Goal: Task Accomplishment & Management: Complete application form

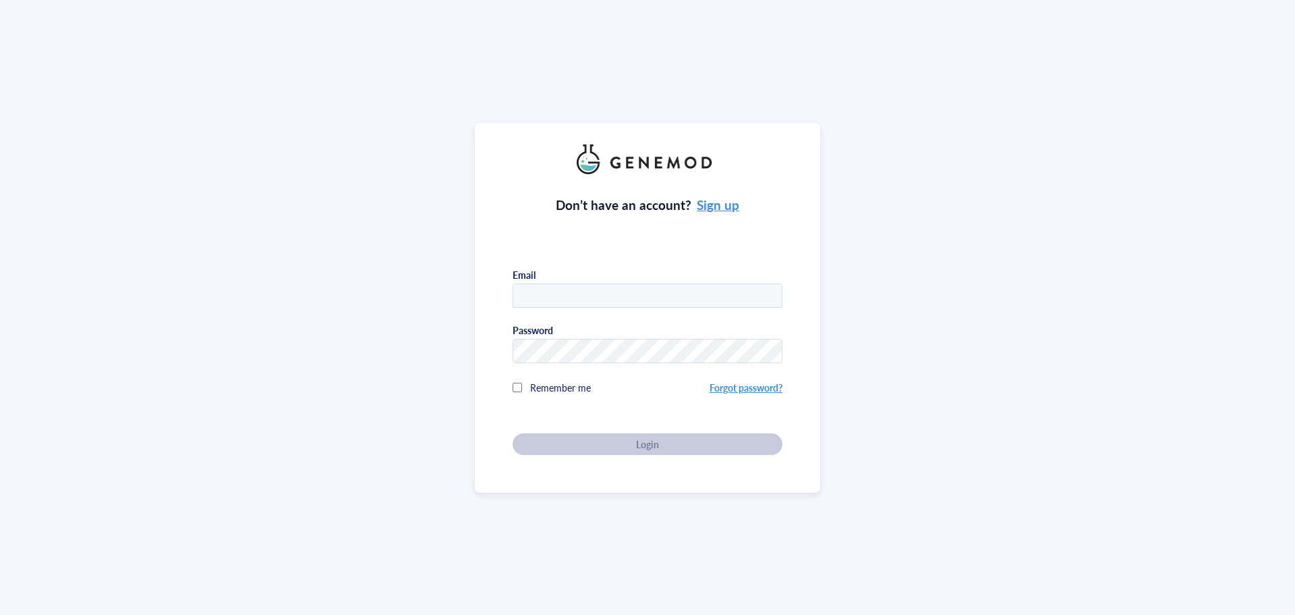
click at [598, 284] on input "text" at bounding box center [647, 296] width 269 height 24
type input "[EMAIL_ADDRESS][DOMAIN_NAME]"
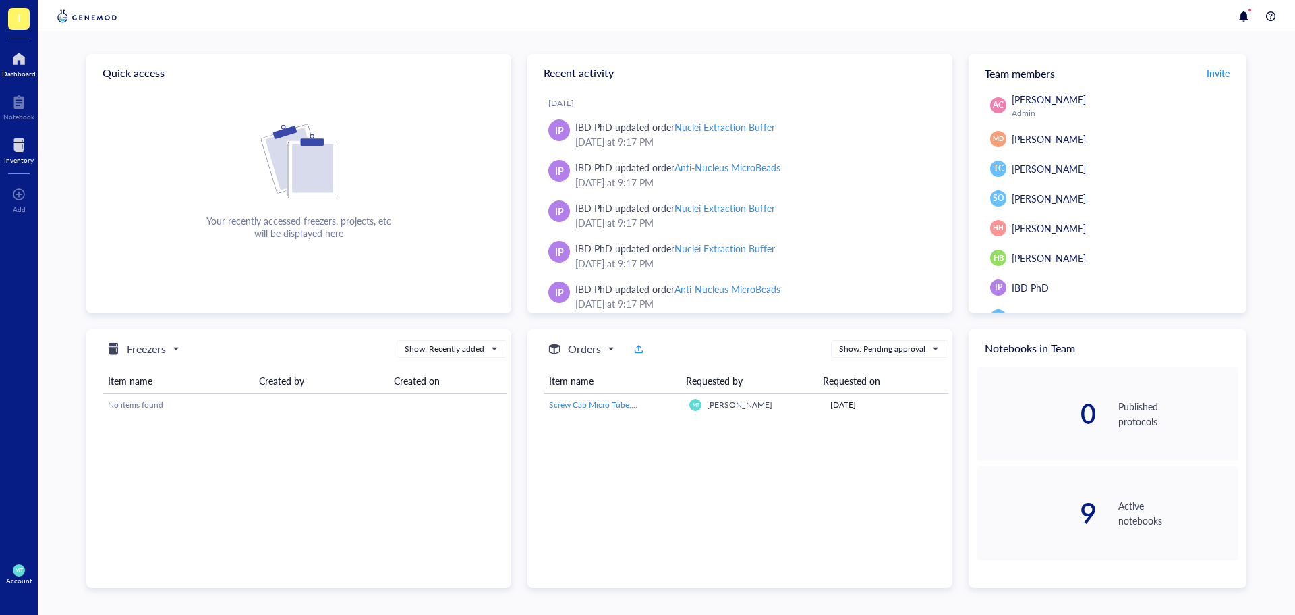
click at [32, 144] on div at bounding box center [19, 145] width 30 height 22
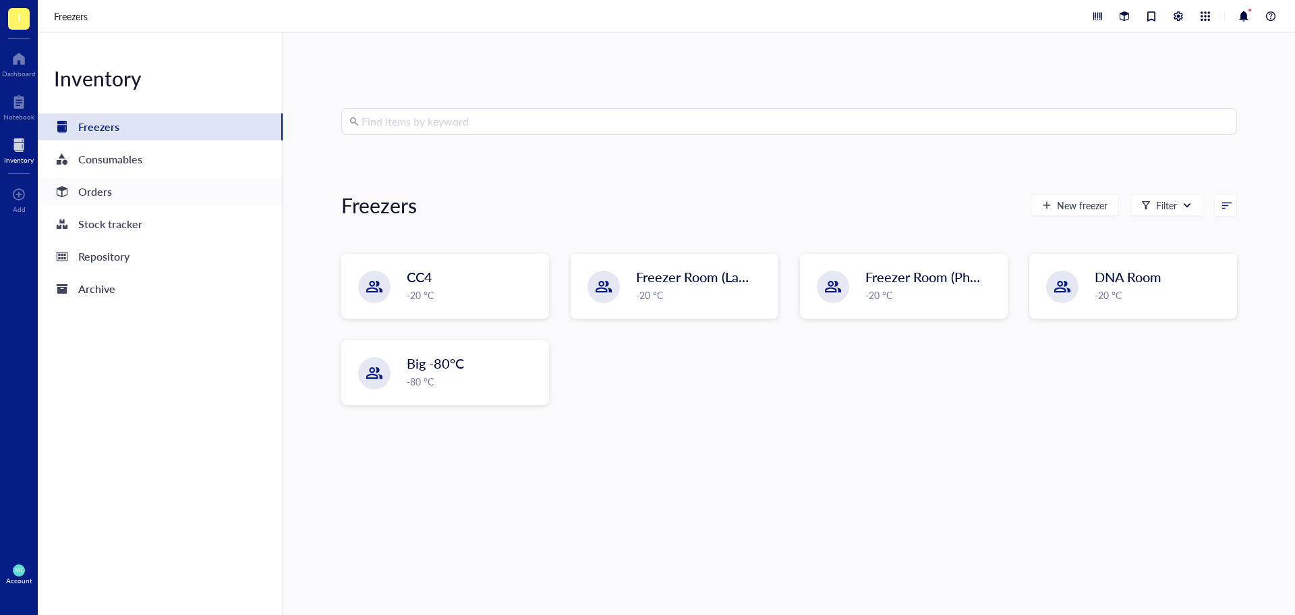
click at [127, 200] on div "Orders" at bounding box center [160, 191] width 245 height 27
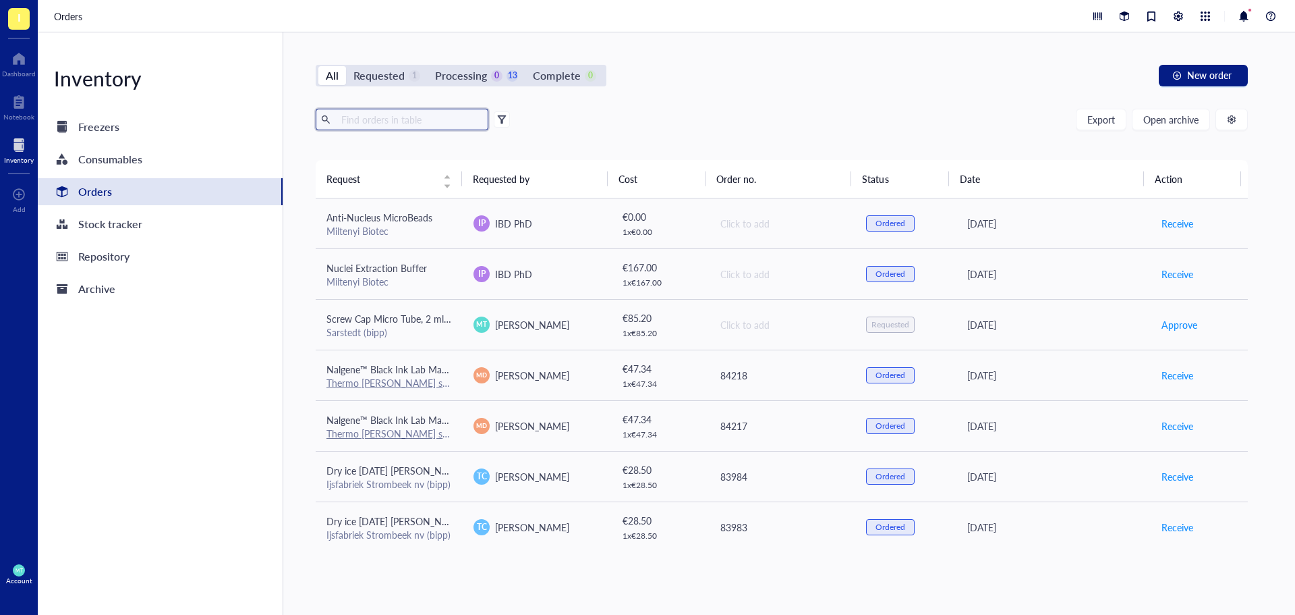
click at [349, 116] on input "text" at bounding box center [409, 119] width 147 height 20
click at [1204, 72] on span "New order" at bounding box center [1209, 74] width 45 height 11
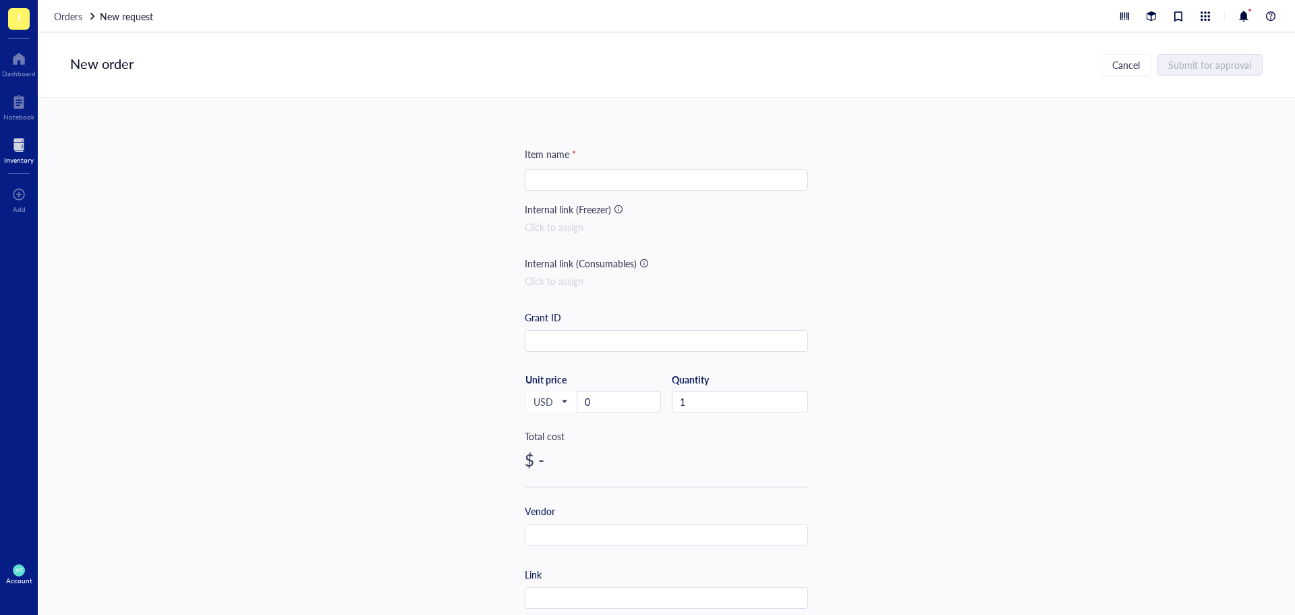
click at [565, 174] on input "search" at bounding box center [666, 180] width 267 height 20
paste input "Colour coded screw caps for micro tube 10.8mm, neutral, unit=500, 10000/case"
type input "Colour coded screw caps for micro tube 10.8mm, neutral, unit=500, 10000/case"
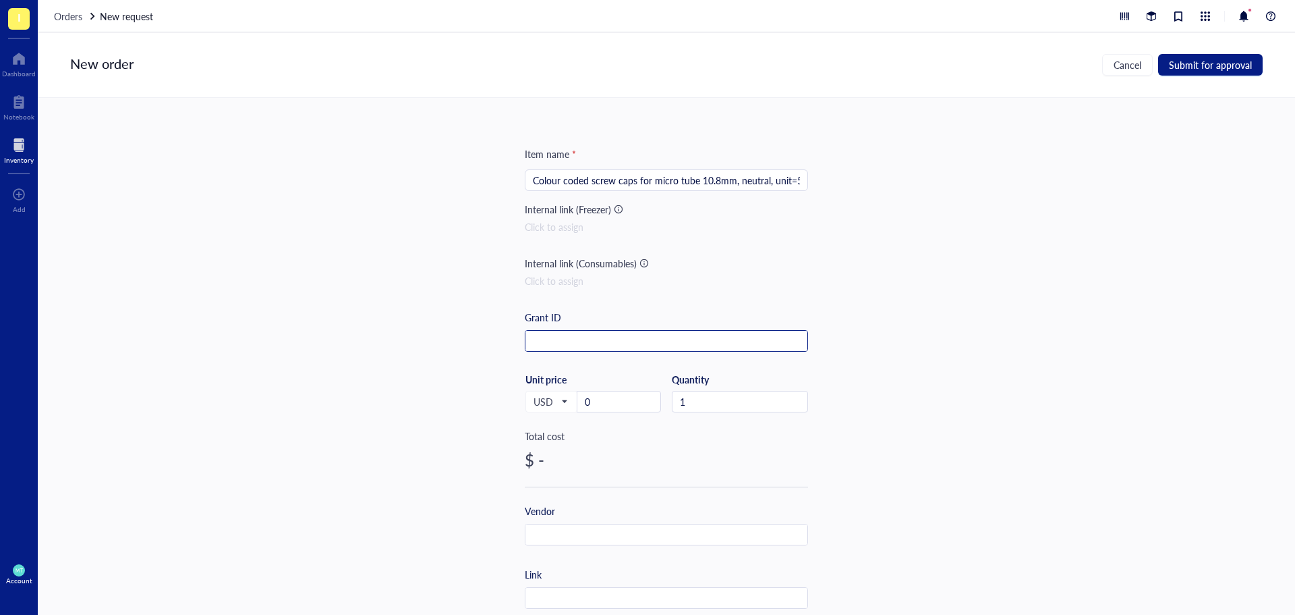
click at [571, 341] on input "text" at bounding box center [667, 342] width 282 height 22
paste input "Prometheus (ZL36120500)"
click at [561, 407] on span "USD" at bounding box center [550, 401] width 33 height 12
type input "Prometheus (ZL36120500)"
click at [546, 449] on div "EUR" at bounding box center [551, 446] width 34 height 15
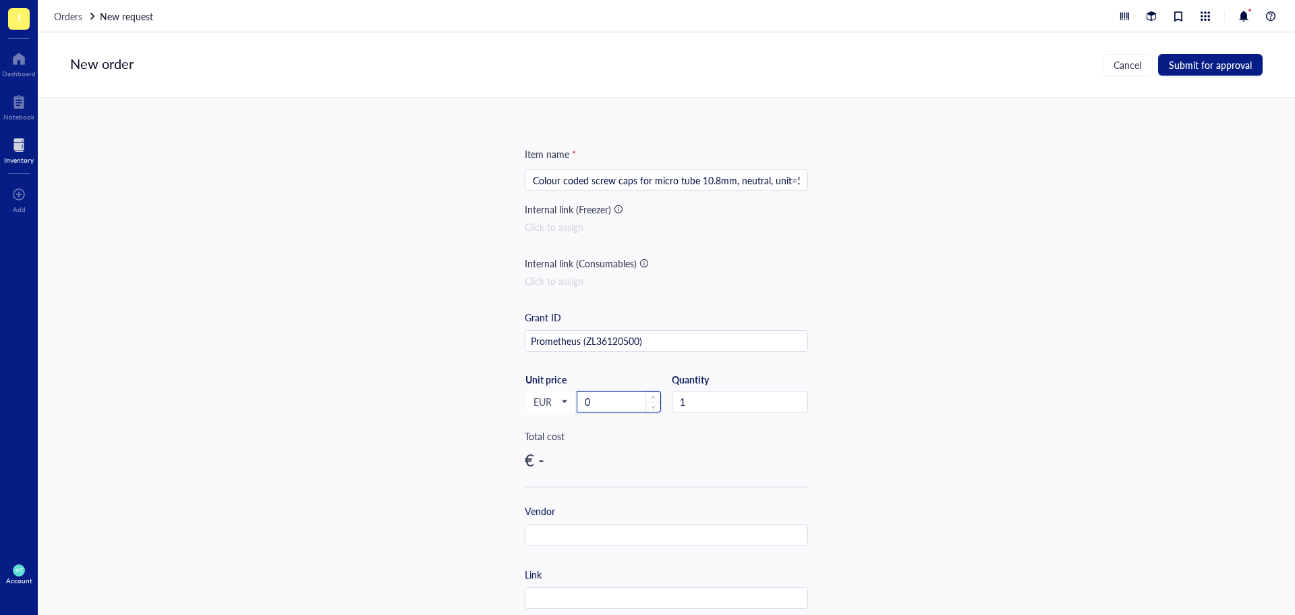
click at [608, 405] on input "0" at bounding box center [618, 401] width 83 height 20
type input "233"
drag, startPoint x: 687, startPoint y: 178, endPoint x: 967, endPoint y: 171, distance: 280.1
click at [967, 171] on div "Item name * Colour coded screw caps for micro tube 10.8mm, neutral, unit=500, 1…" at bounding box center [667, 356] width 1258 height 517
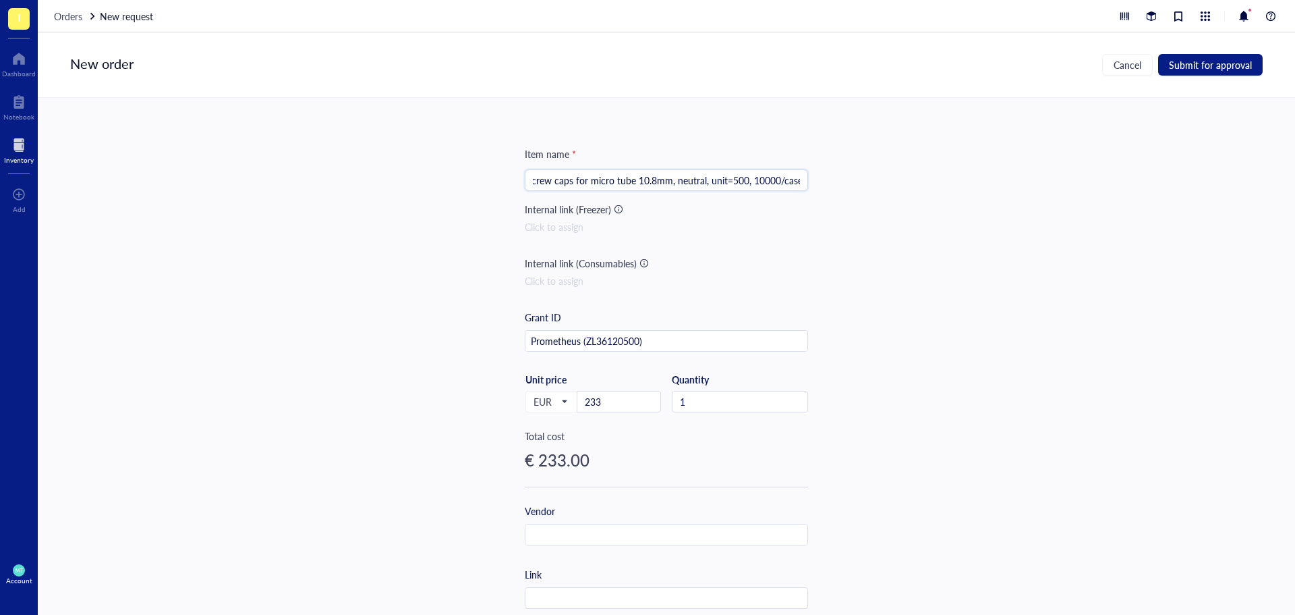
click at [750, 177] on input "Colour coded screw caps for micro tube 10.8mm, neutral, unit=500, 10000/case" at bounding box center [666, 180] width 267 height 20
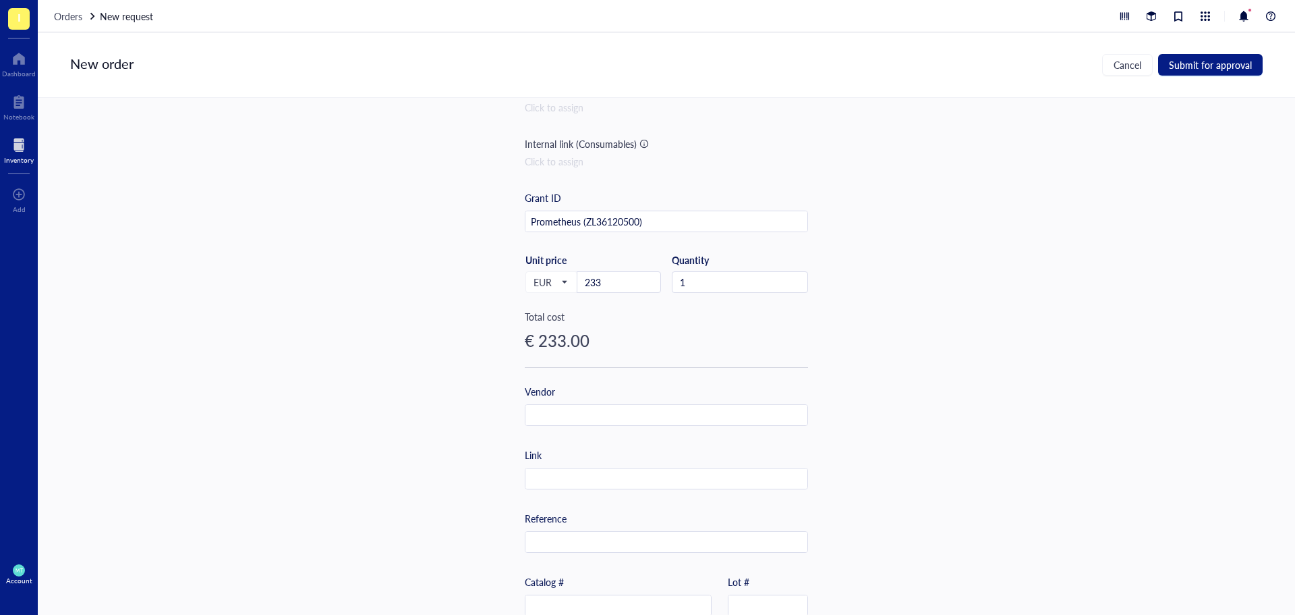
scroll to position [284, 0]
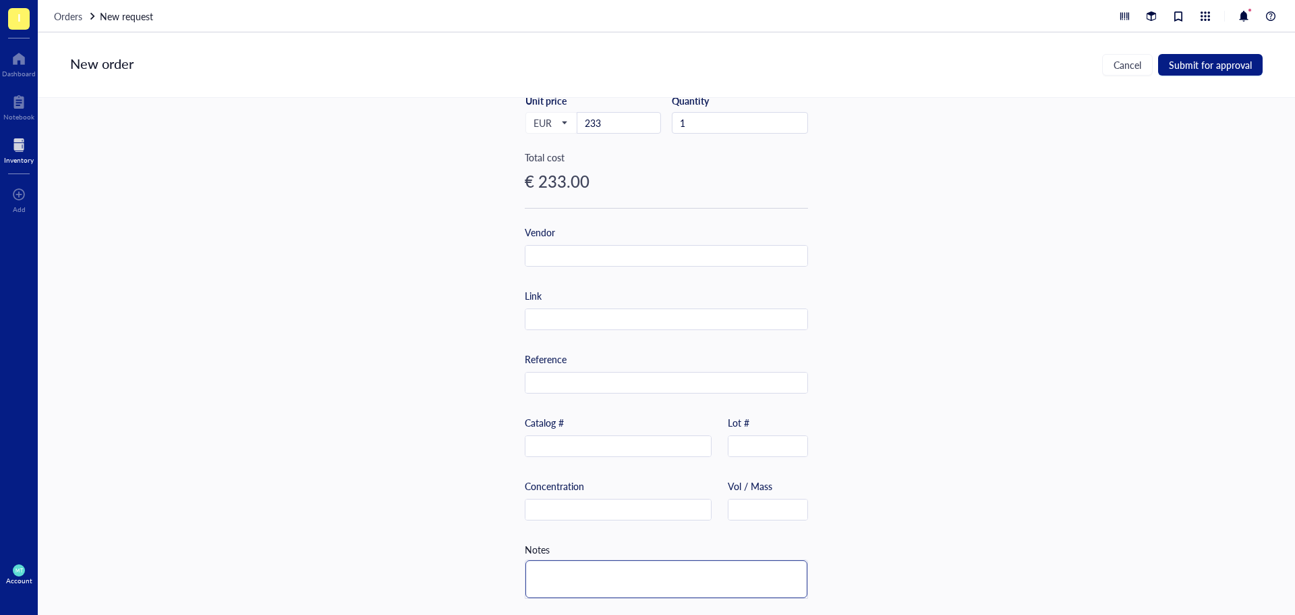
click at [578, 569] on textarea at bounding box center [667, 579] width 282 height 38
type textarea "1"
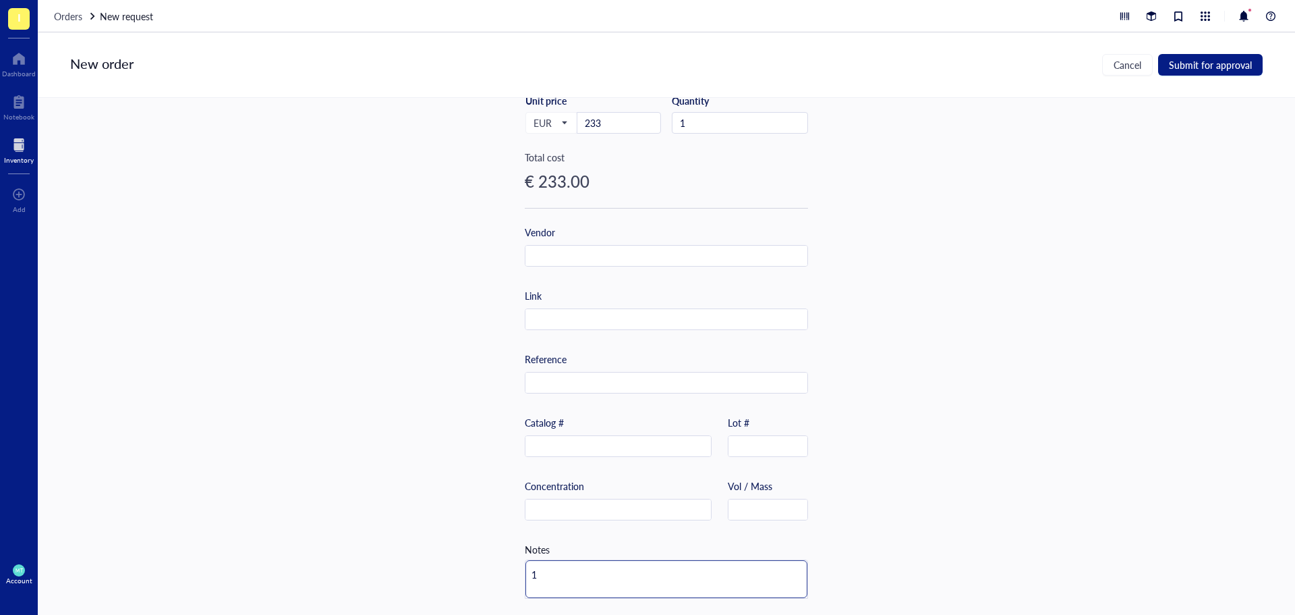
type textarea "1"
type textarea "1 c"
type textarea "1 ca"
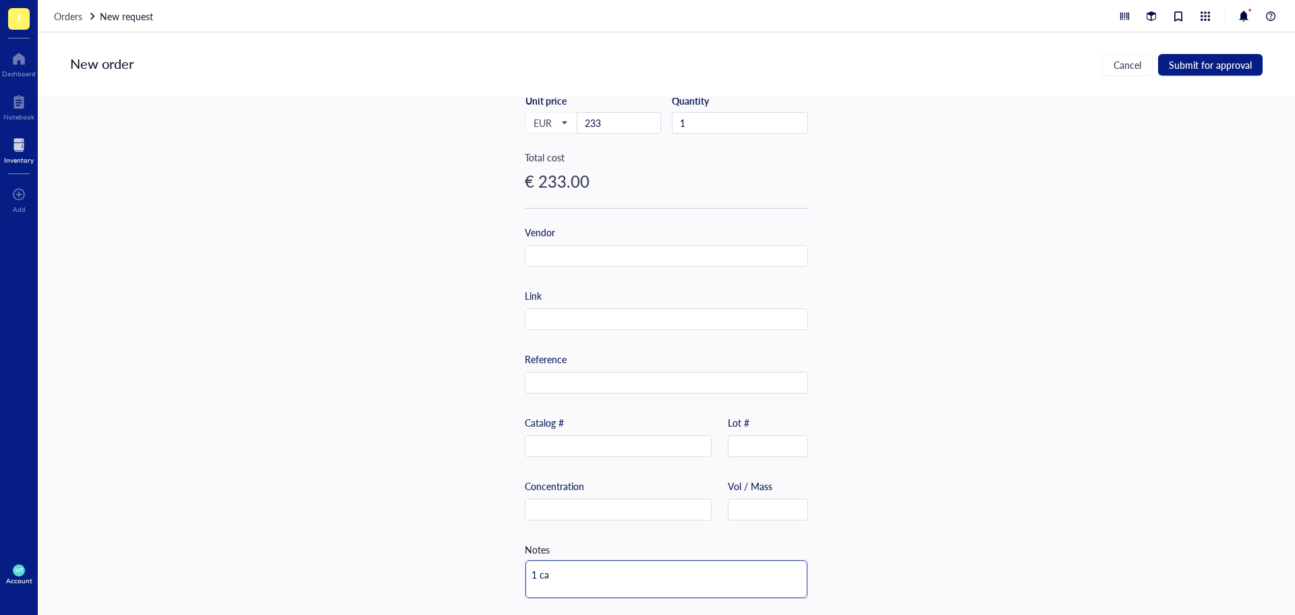
type textarea "1 cas"
type textarea "1 case"
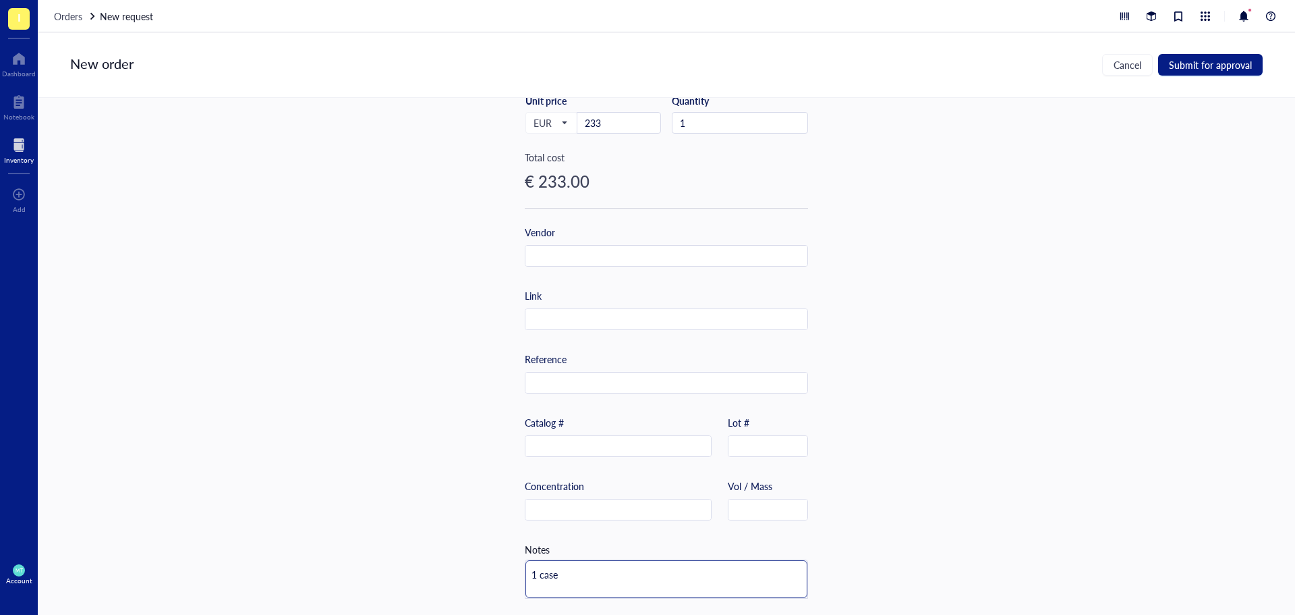
type textarea "1 case"
type textarea "1 case c"
type textarea "1 case ca"
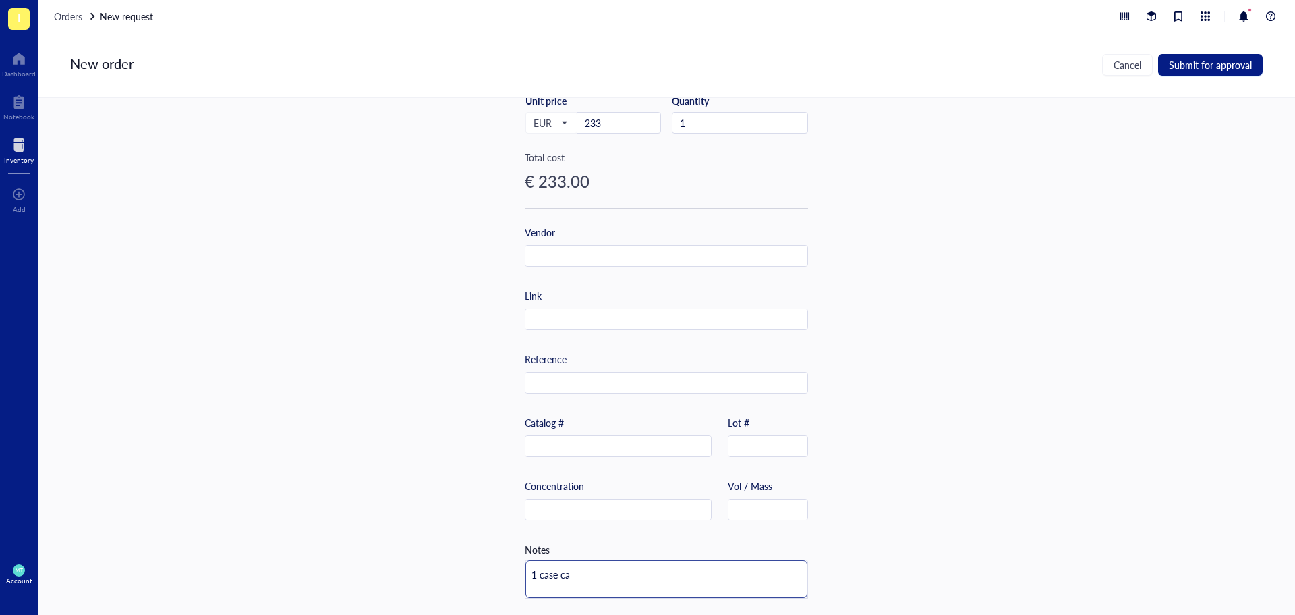
type textarea "1 case c"
type textarea "1 case"
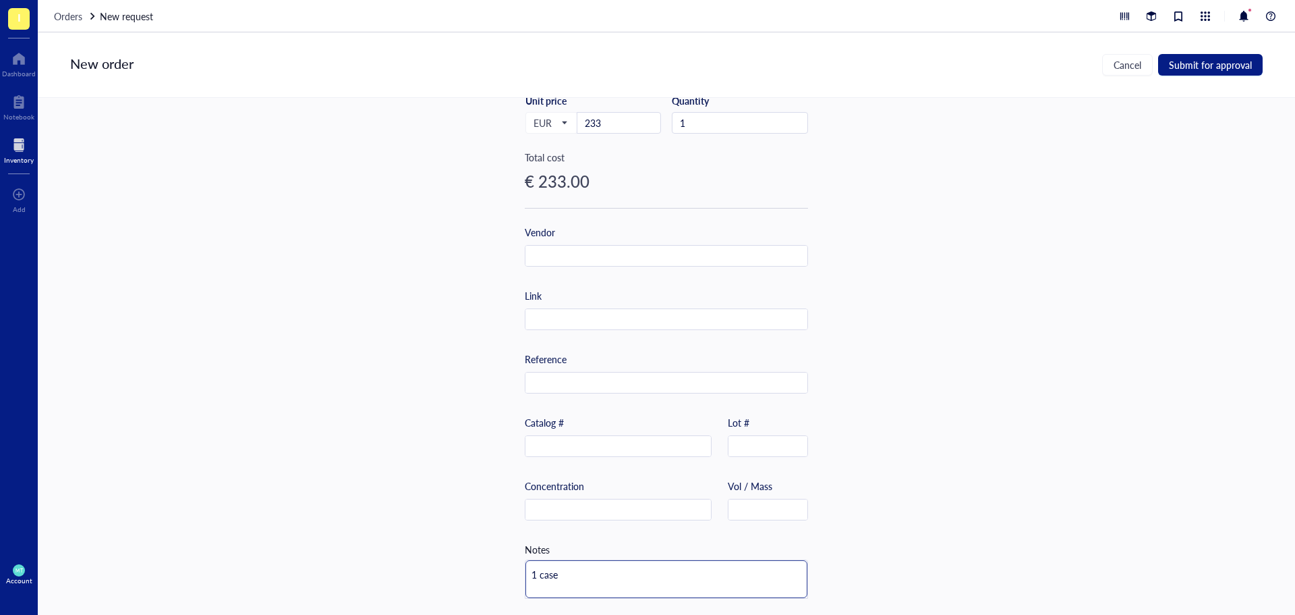
type textarea "1 case"
type textarea "1 case v"
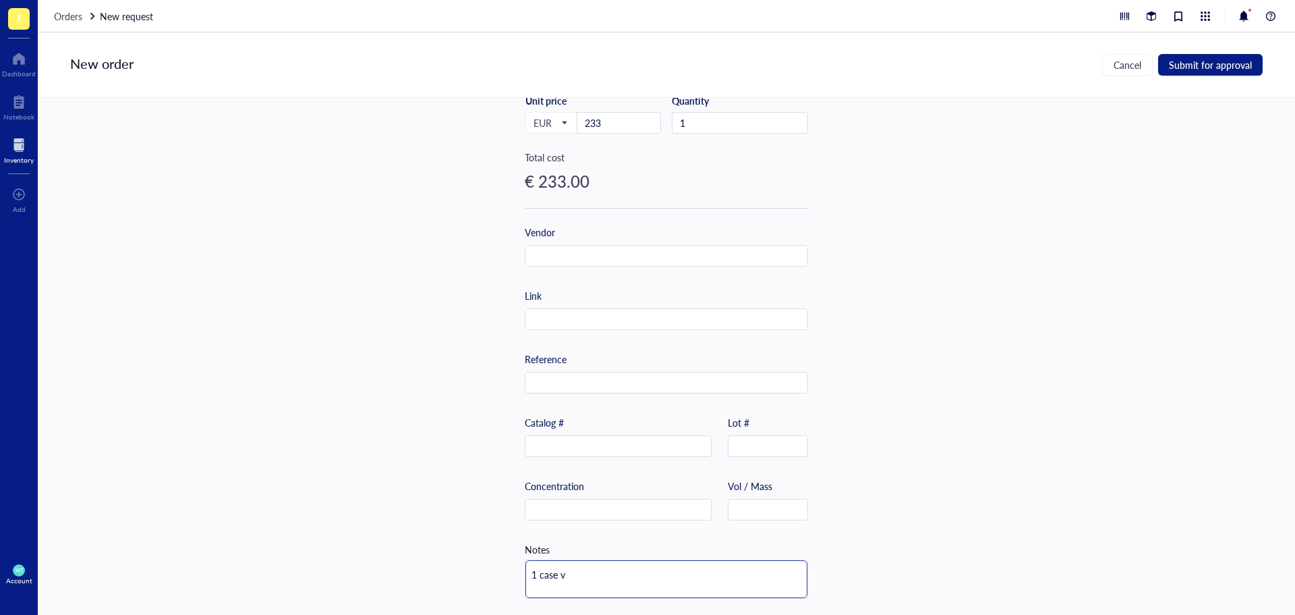
type textarea "1 case va"
type textarea "1 case van"
type textarea "1 case van 1"
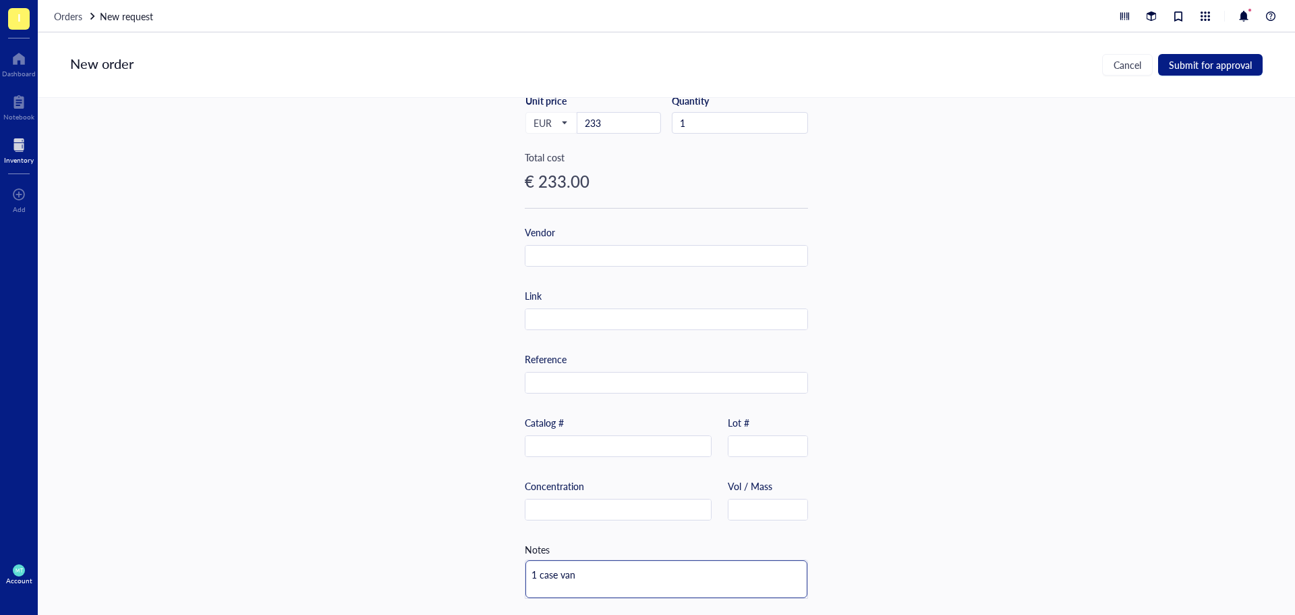
type textarea "1 case van 1"
type textarea "1 case van 10"
type textarea "1 case van 100"
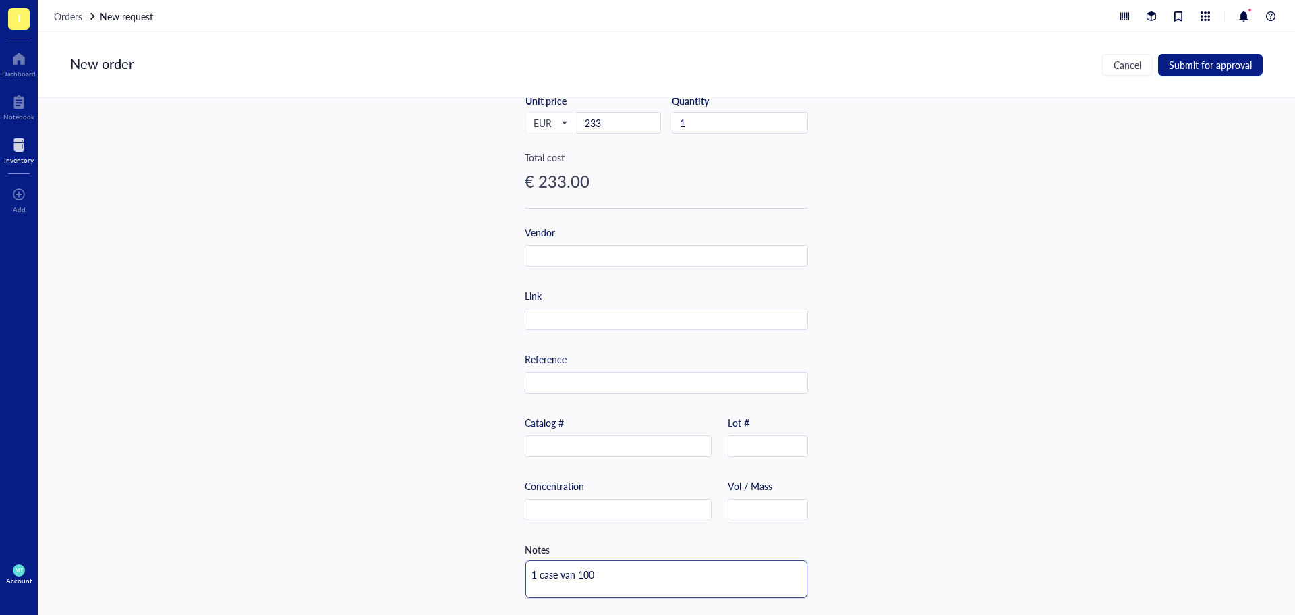
type textarea "1 case van 1000"
type textarea "1 case van 10000"
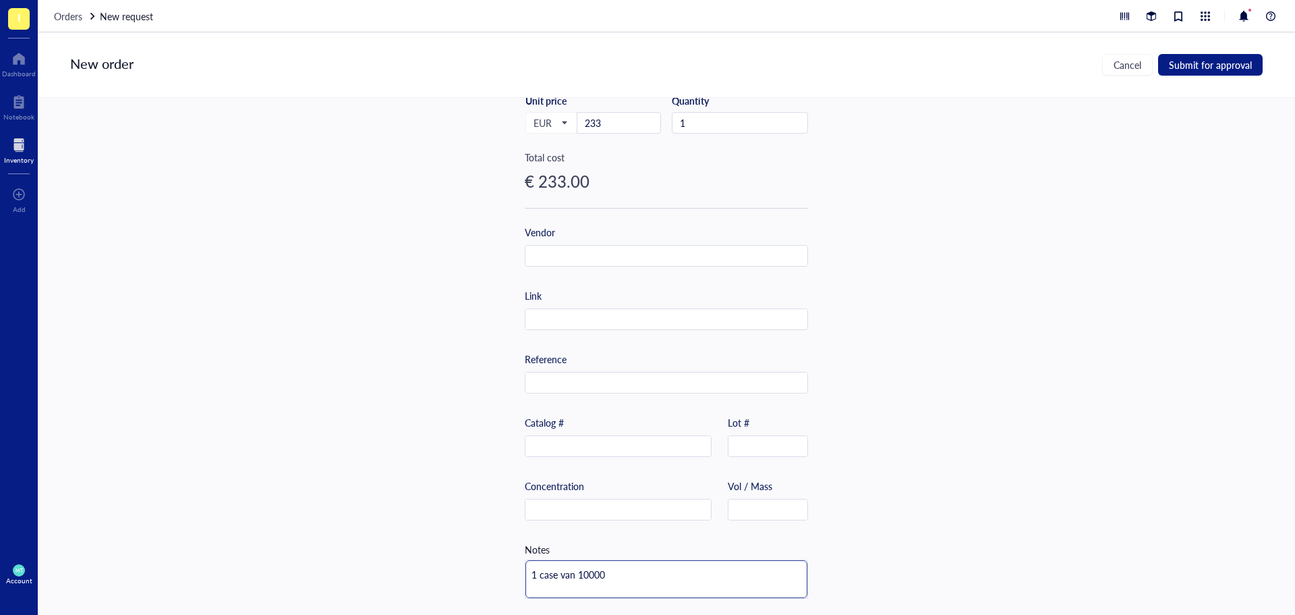
type textarea "1 case van 10000"
type textarea "1 case van 10000 d"
type textarea "1 case van 10000 do"
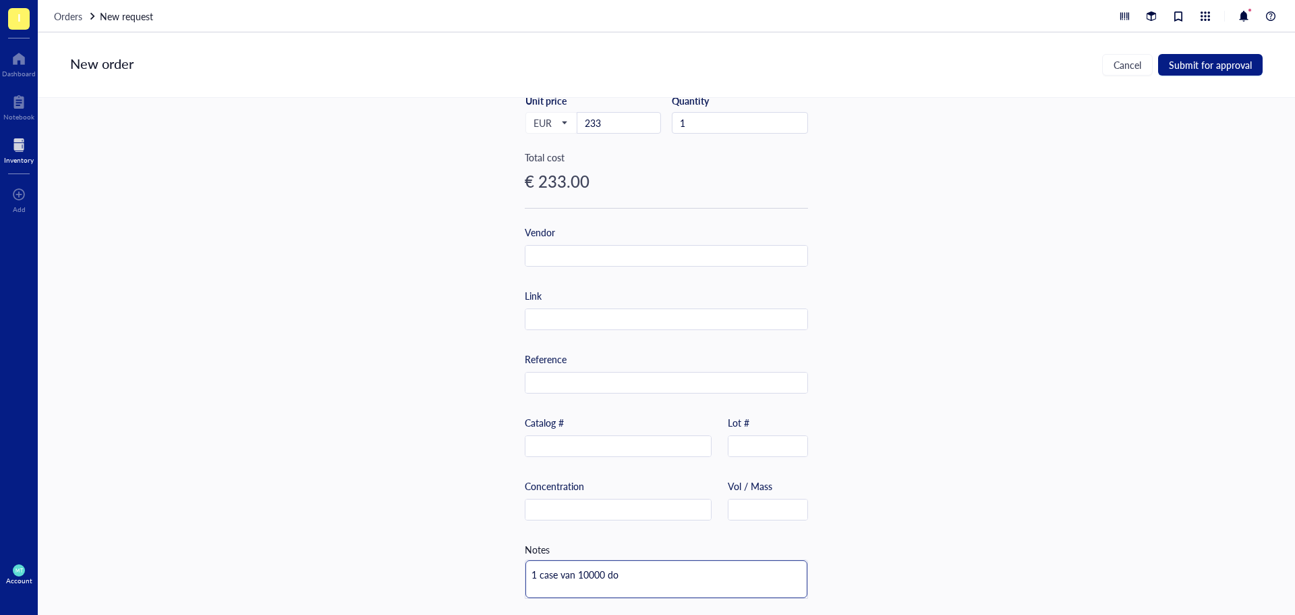
type textarea "1 case van 10000 dop"
type textarea "1 case van 10000 dopj"
type textarea "1 case van 10000 dopje"
type textarea "1 case van 10000 dopjes"
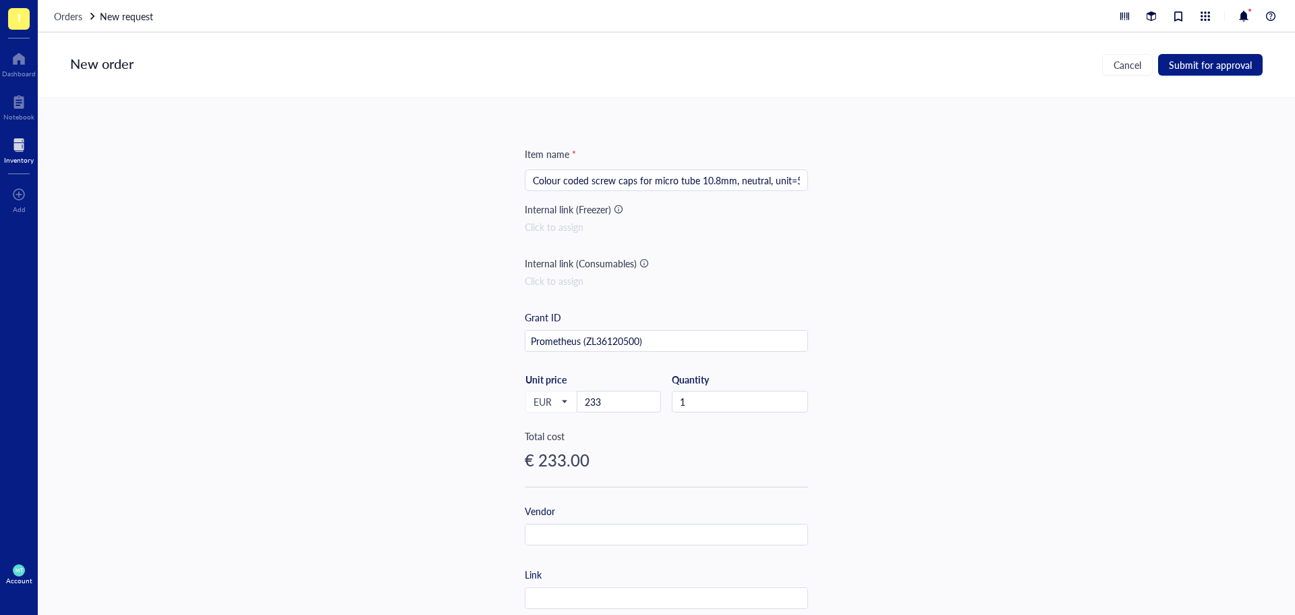
scroll to position [284, 0]
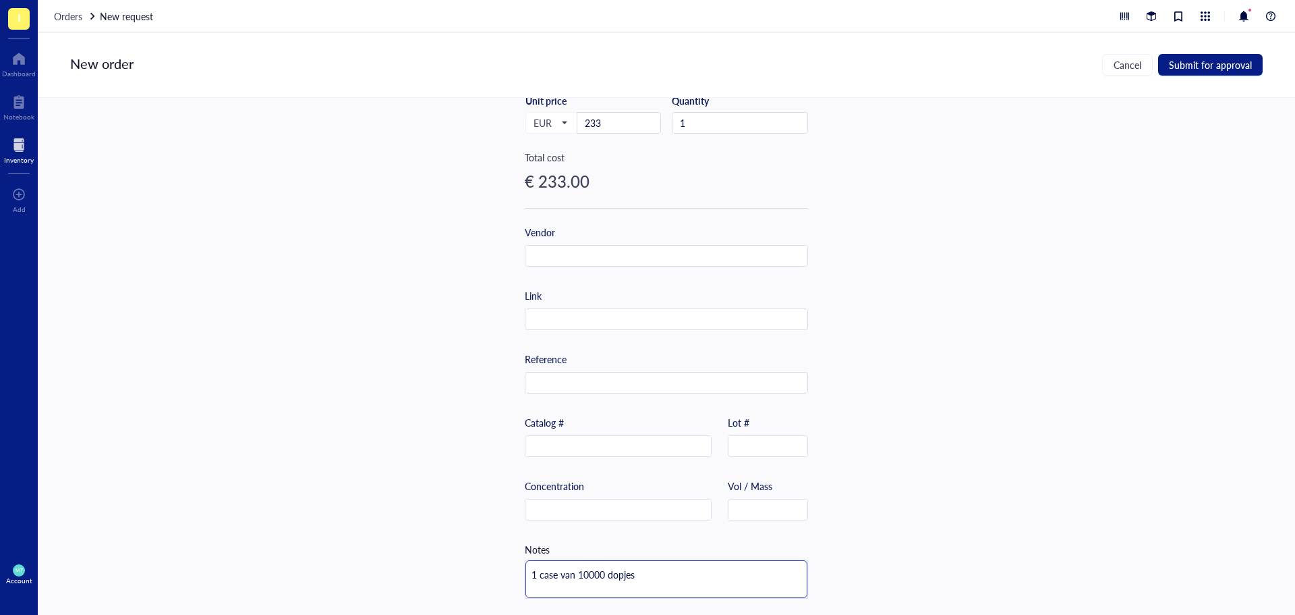
type textarea "1 case van 10000 dopjes"
click at [557, 246] on input "text" at bounding box center [667, 257] width 282 height 22
paste input "Sarstedt"
type input "Sarstedt"
click at [548, 380] on input "text" at bounding box center [667, 383] width 282 height 22
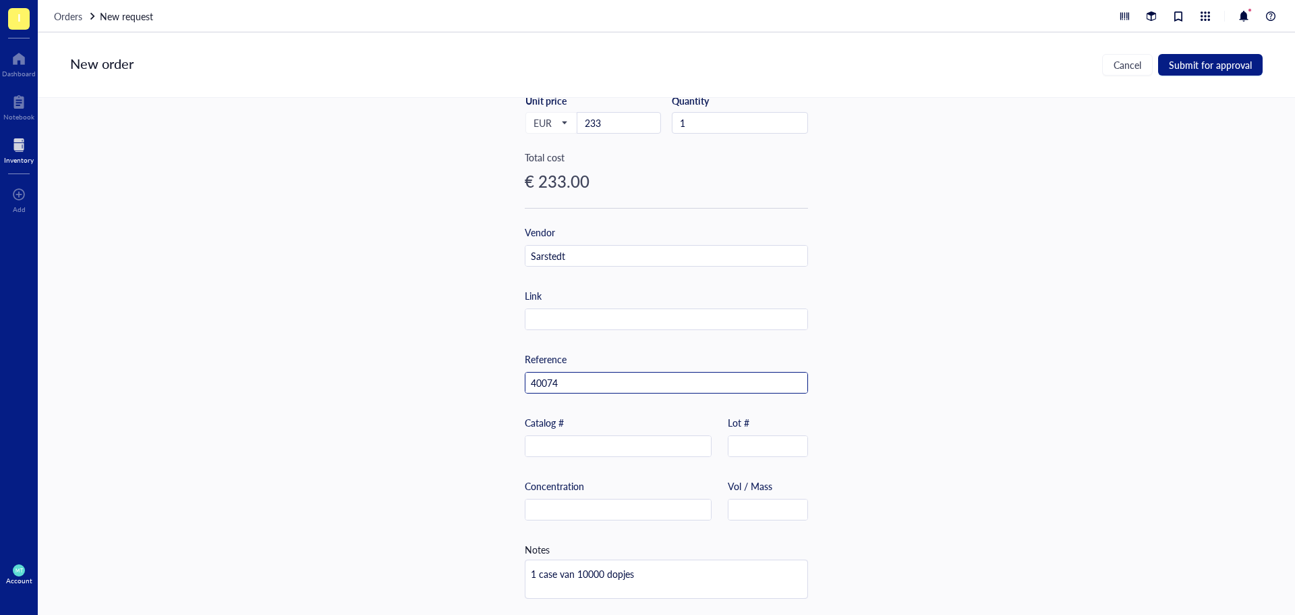
type input "40074"
click at [279, 393] on div "Item name * Colour coded screw caps for micro tube 10.8mm, neutral, unit=500, 1…" at bounding box center [667, 356] width 1258 height 517
click at [574, 436] on input "text" at bounding box center [619, 447] width 186 height 22
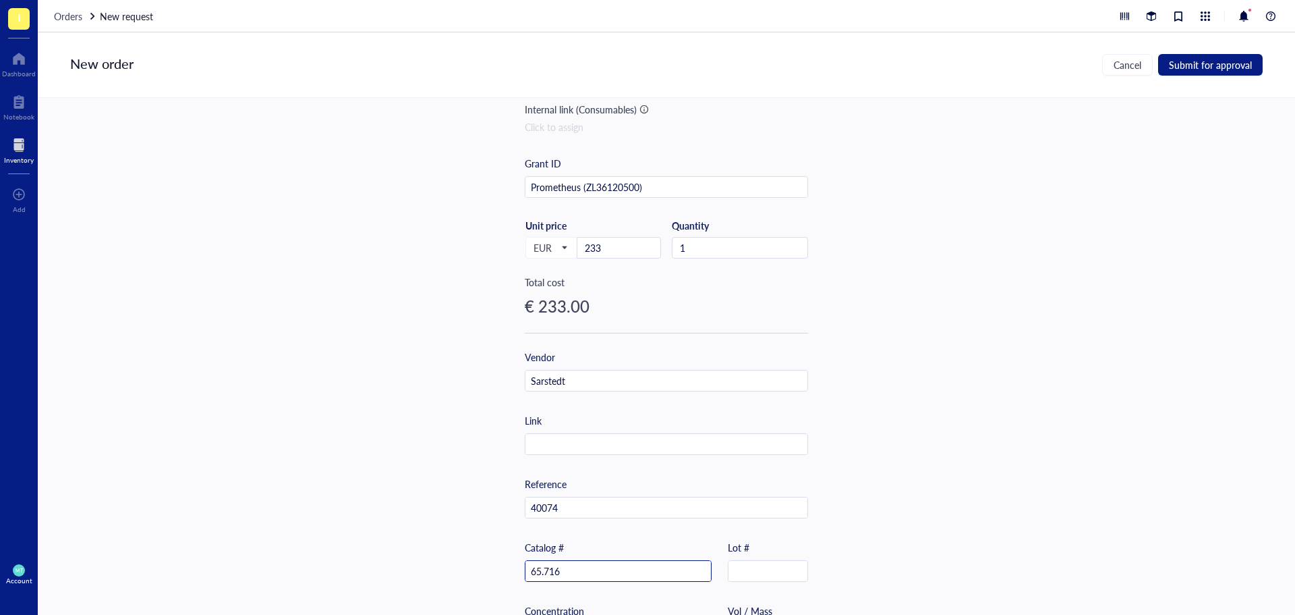
scroll to position [0, 0]
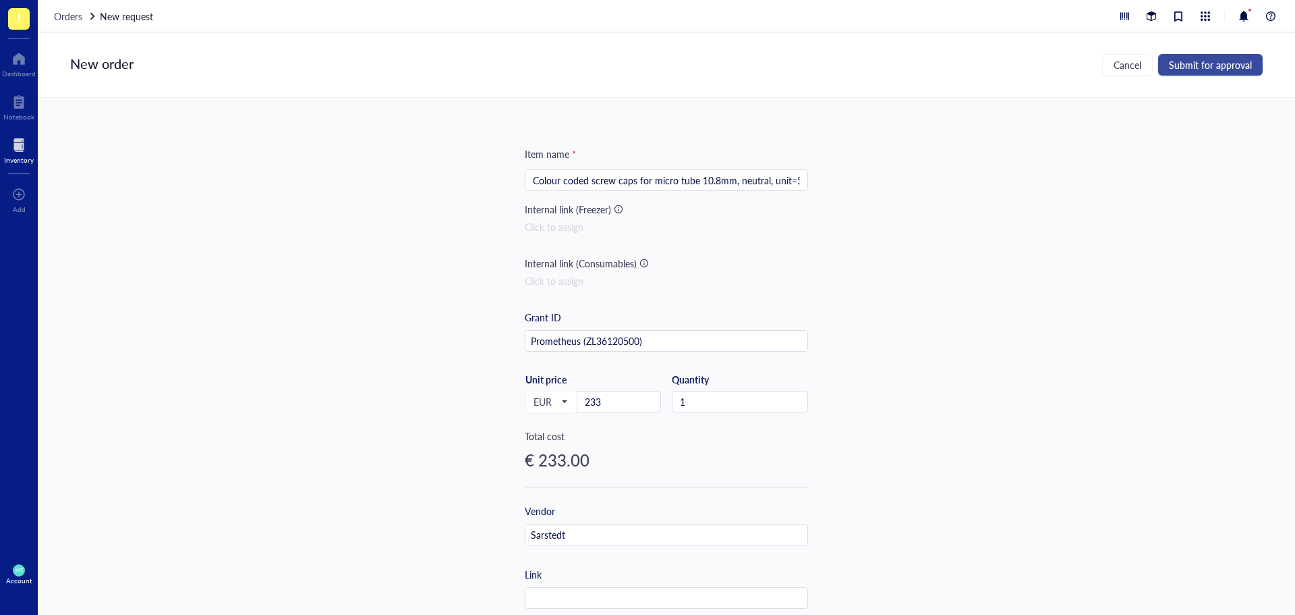
type input "65.716"
click at [1184, 62] on span "Submit for approval" at bounding box center [1210, 64] width 83 height 11
